Goal: Task Accomplishment & Management: Manage account settings

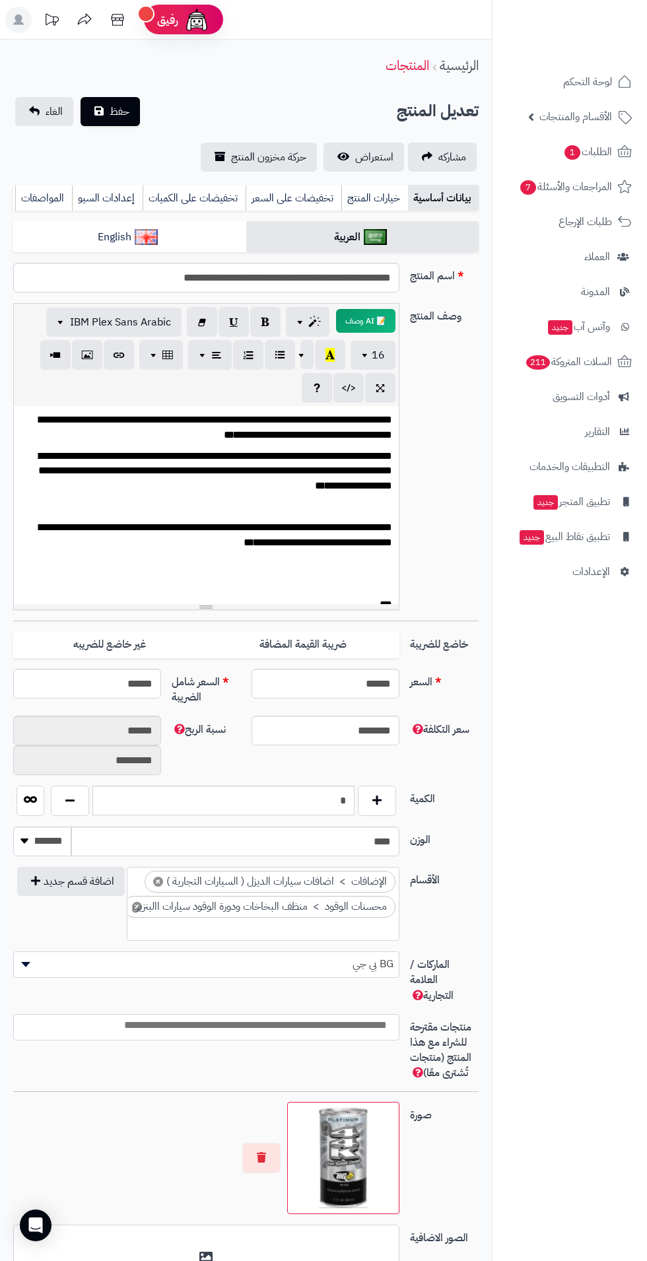
click at [587, 121] on span "الأقسام والمنتجات" at bounding box center [575, 117] width 73 height 18
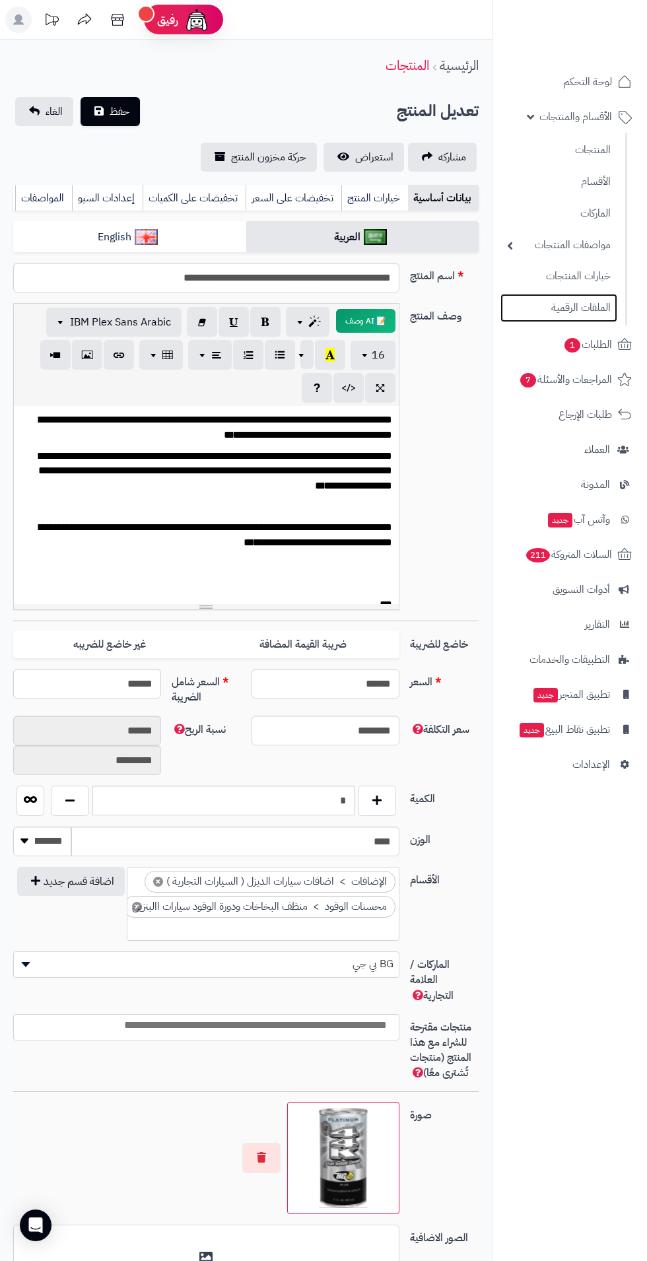
click at [593, 317] on link "الملفات الرقمية" at bounding box center [558, 308] width 117 height 28
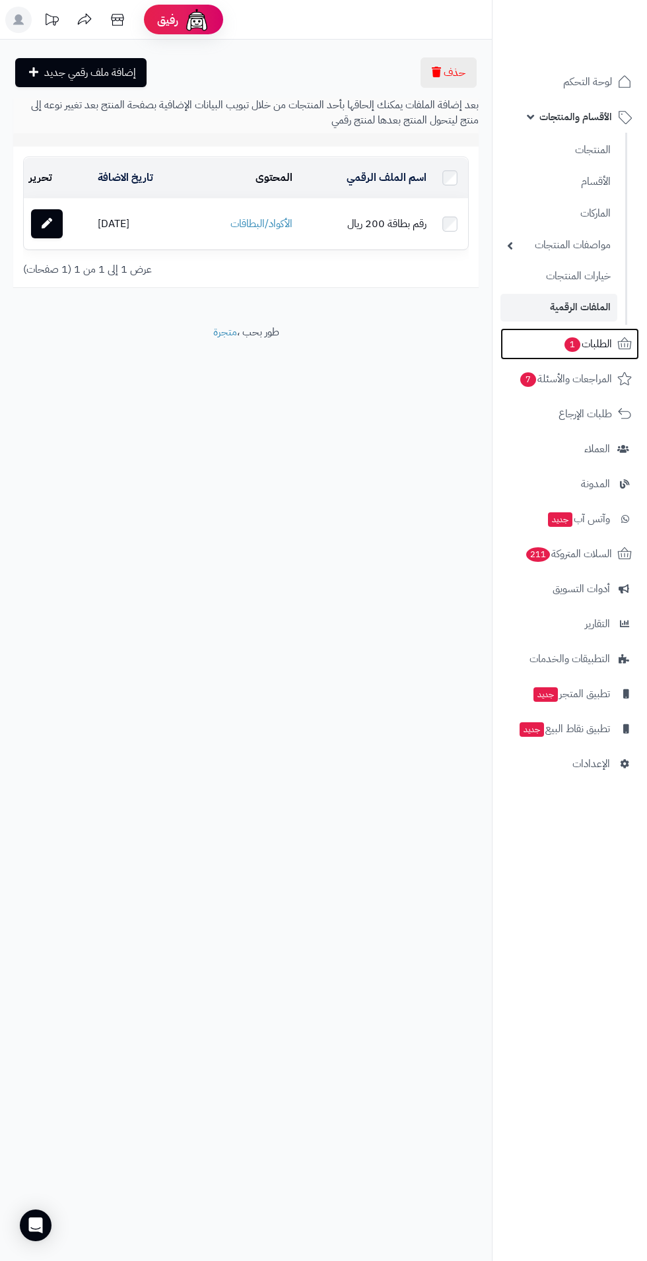
click at [577, 341] on span "1" at bounding box center [572, 345] width 17 height 16
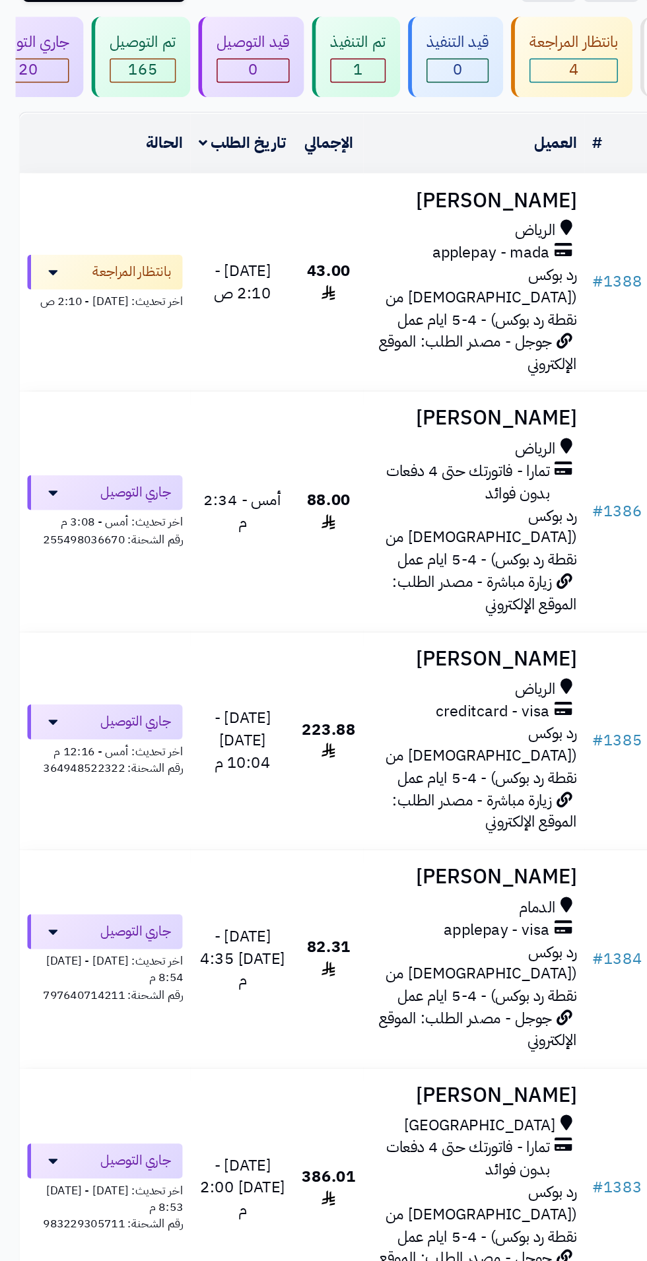
click at [322, 274] on div "الرياض" at bounding box center [322, 281] width 140 height 15
